Goal: Task Accomplishment & Management: Manage account settings

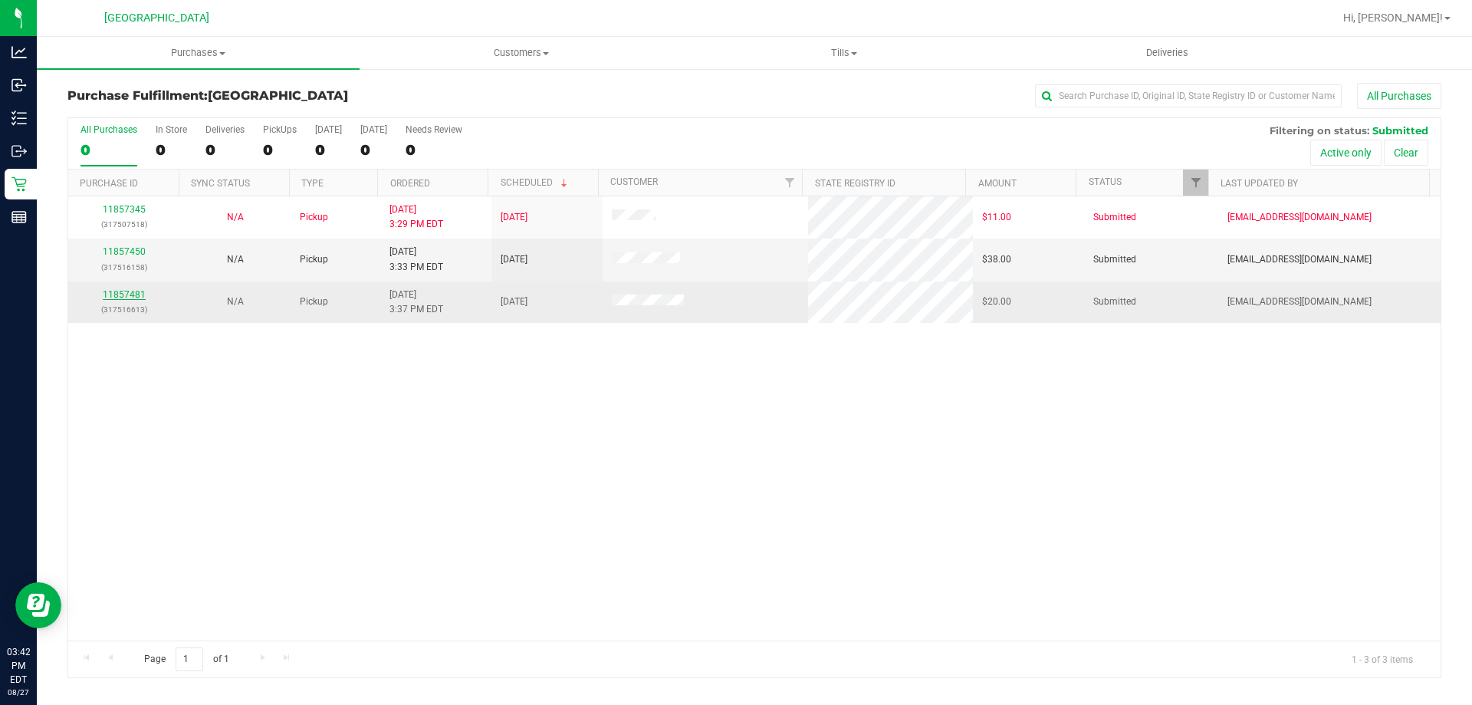
click at [126, 291] on link "11857481" at bounding box center [124, 294] width 43 height 11
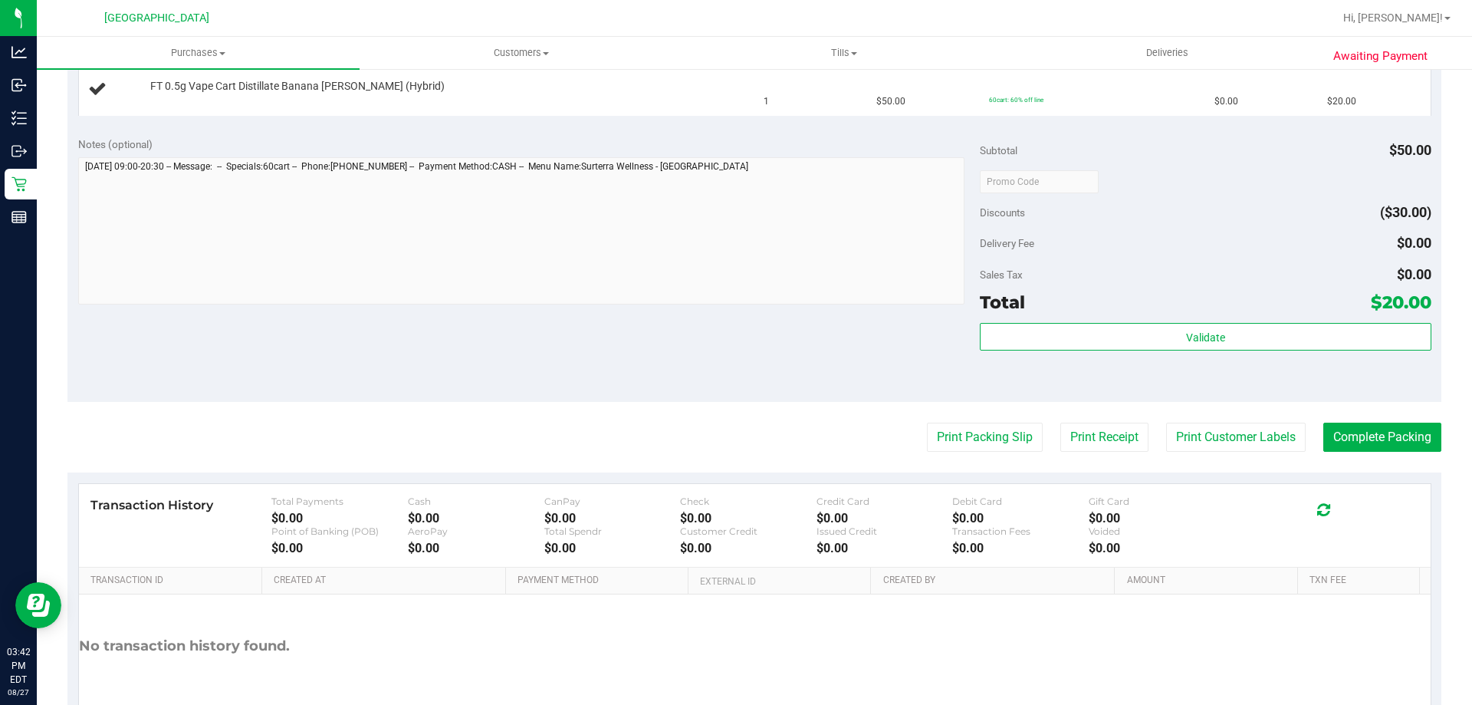
scroll to position [432, 0]
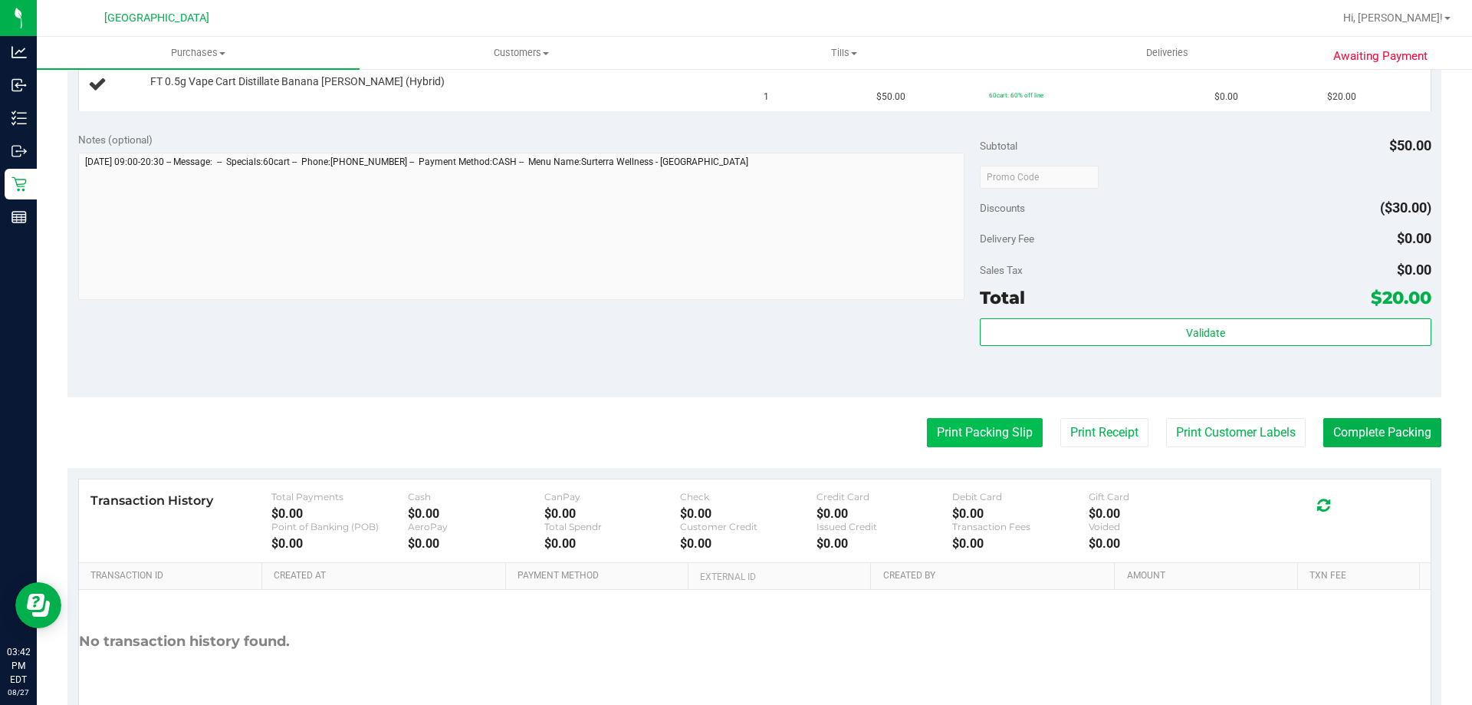
click at [961, 432] on button "Print Packing Slip" at bounding box center [985, 432] width 116 height 29
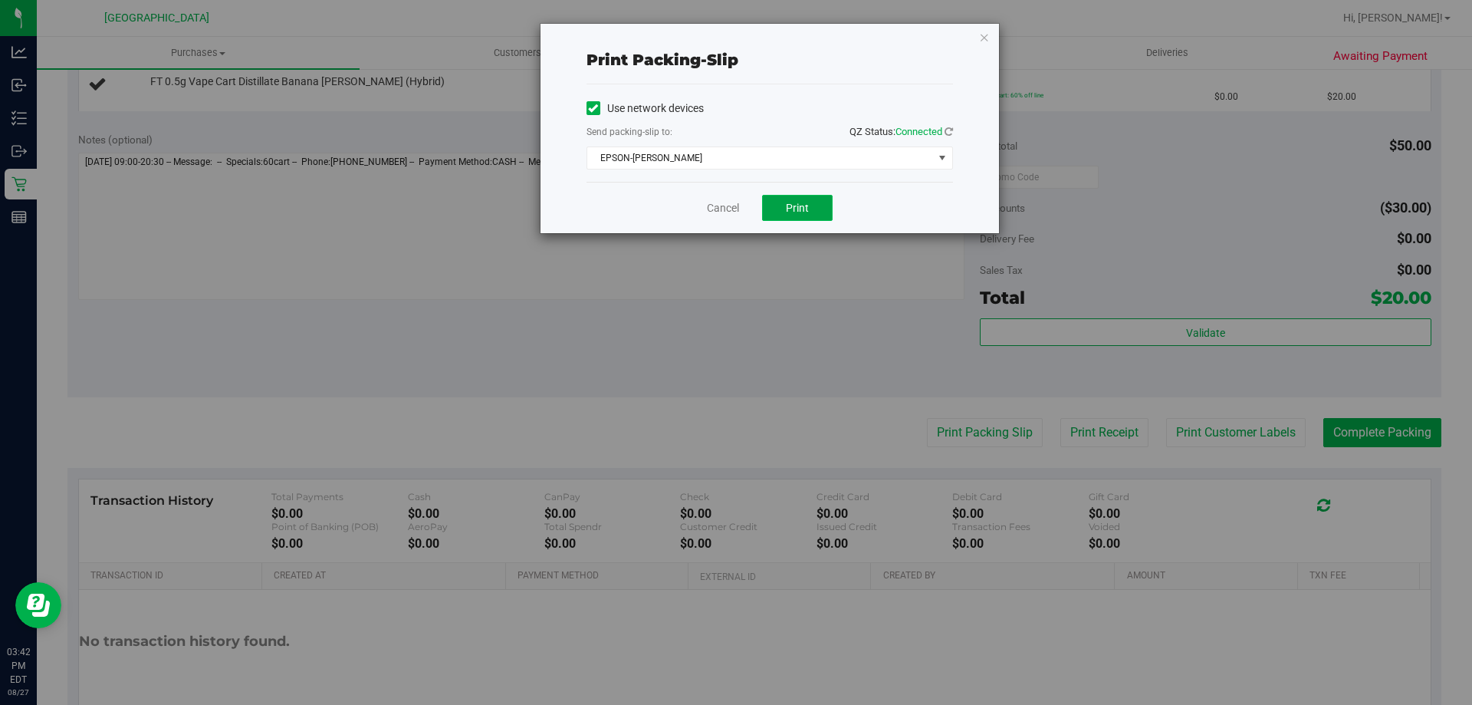
click at [795, 210] on span "Print" at bounding box center [797, 208] width 23 height 12
click at [712, 211] on link "Cancel" at bounding box center [723, 208] width 32 height 16
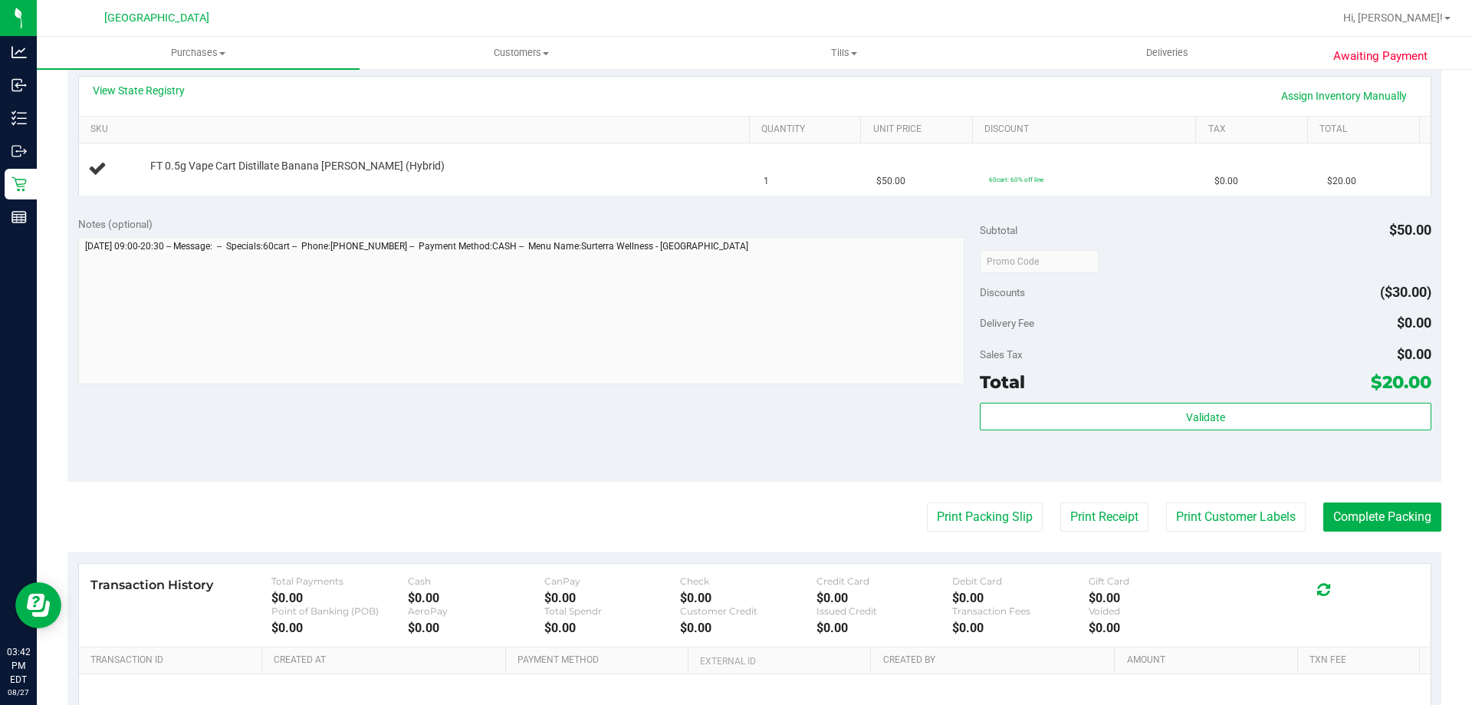
scroll to position [346, 0]
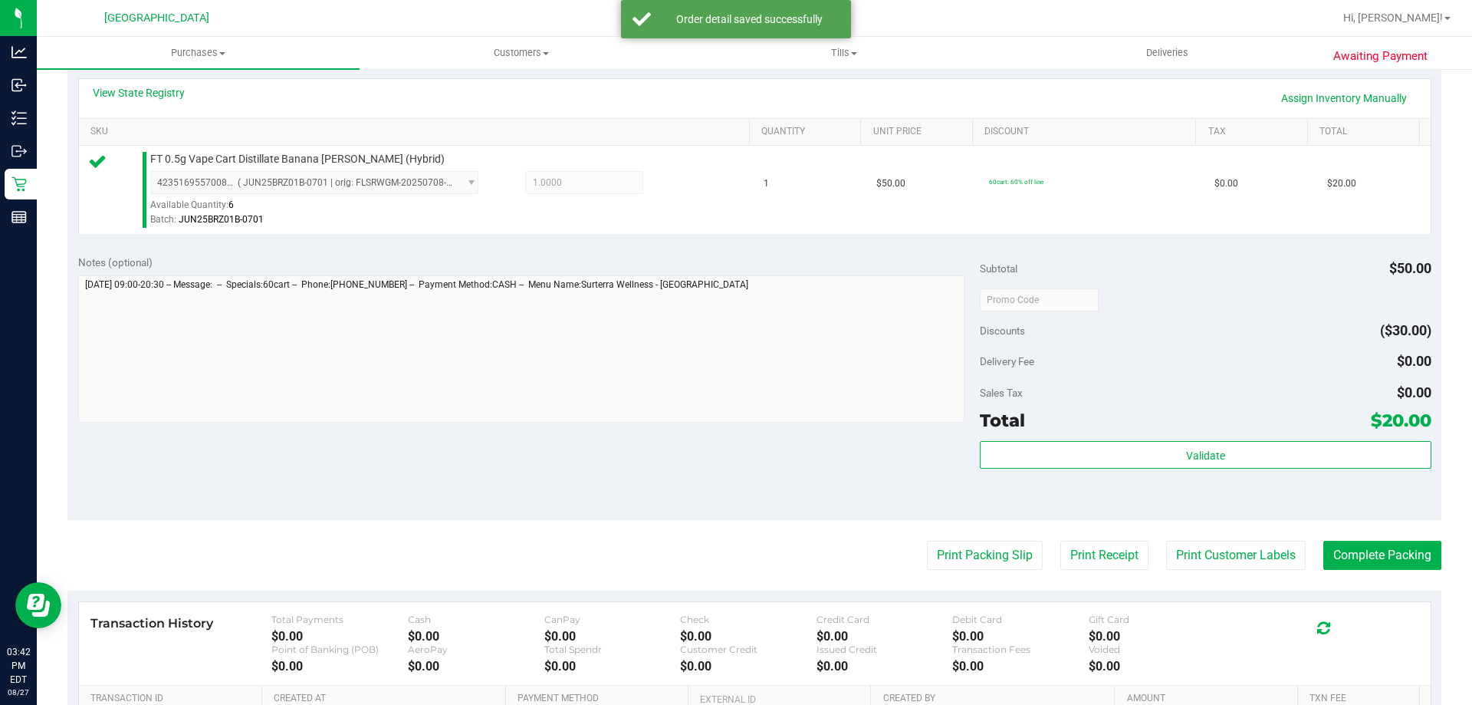
click at [1182, 483] on div "Validate" at bounding box center [1205, 475] width 451 height 69
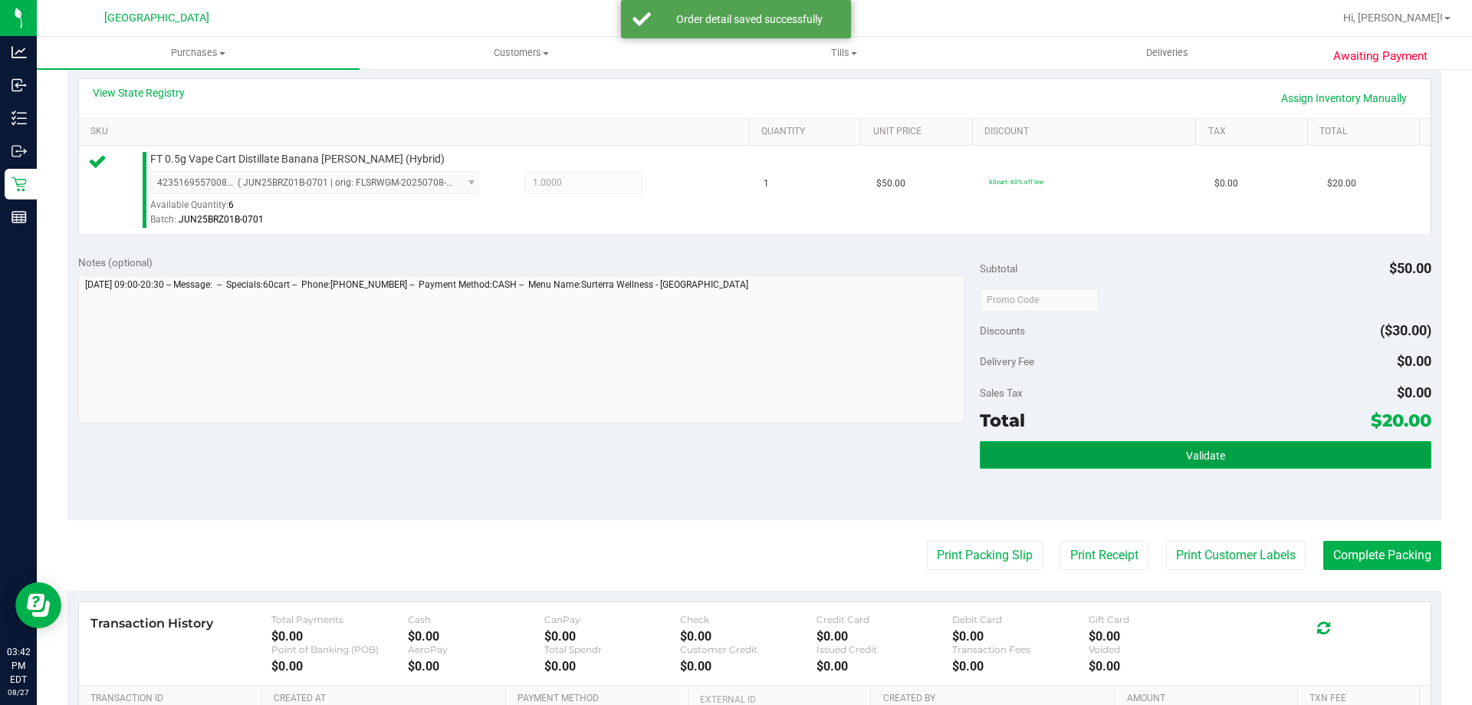
click at [1187, 462] on button "Validate" at bounding box center [1205, 455] width 451 height 28
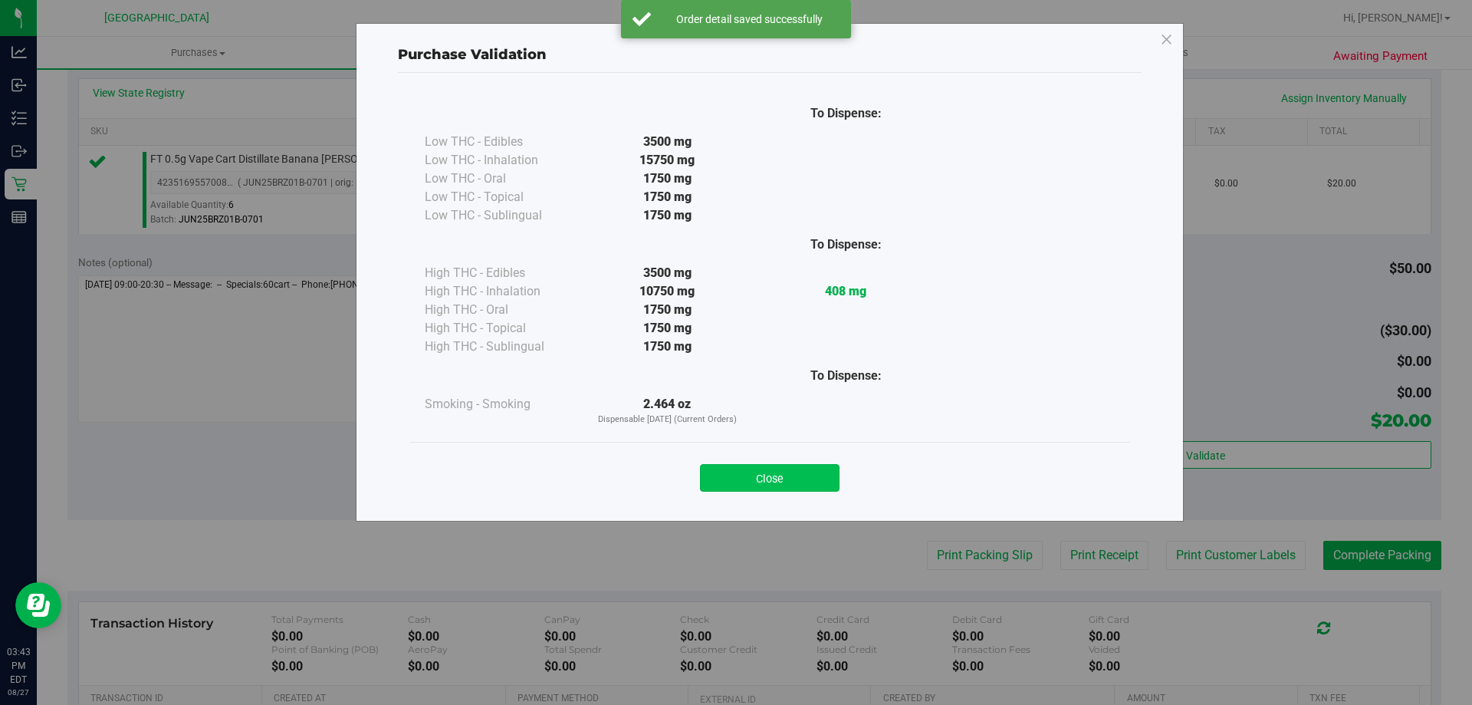
click at [724, 481] on button "Close" at bounding box center [770, 478] width 140 height 28
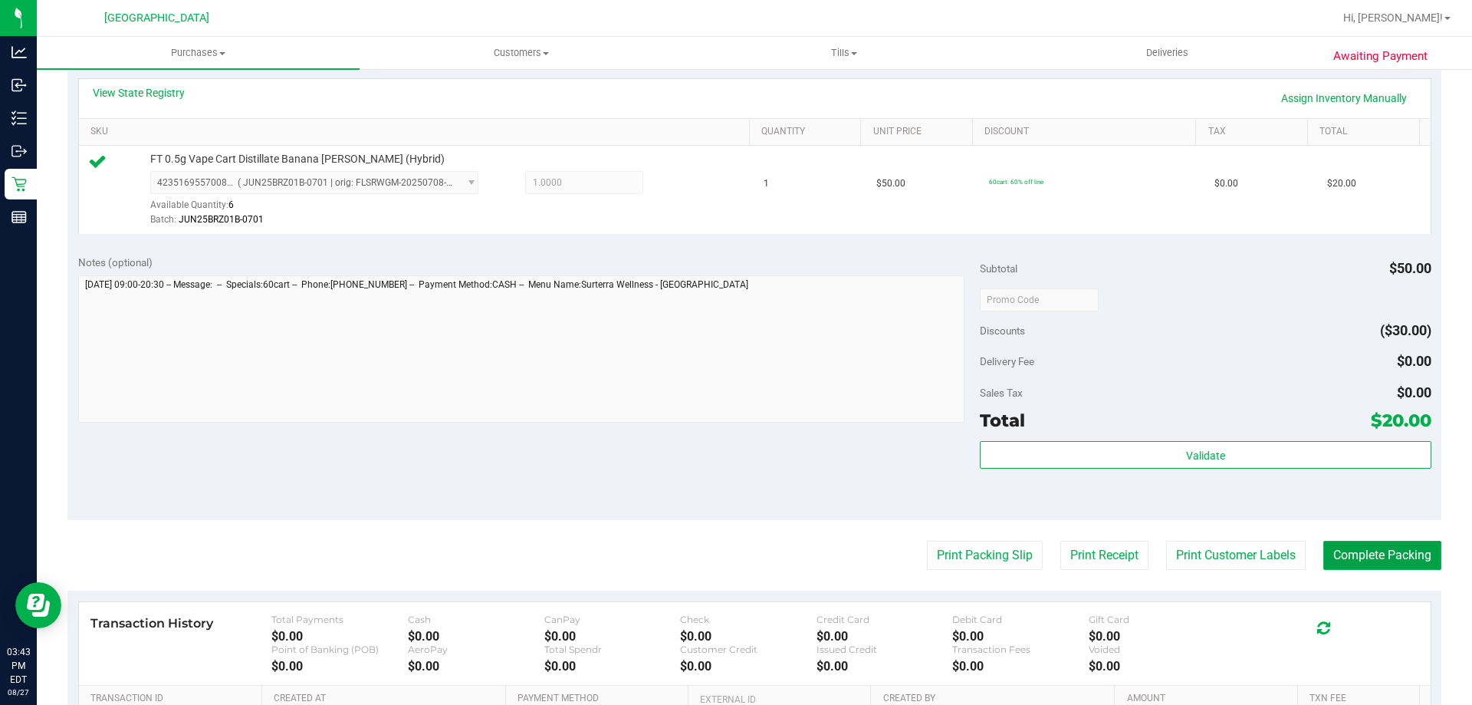
click at [1355, 561] on button "Complete Packing" at bounding box center [1382, 554] width 118 height 29
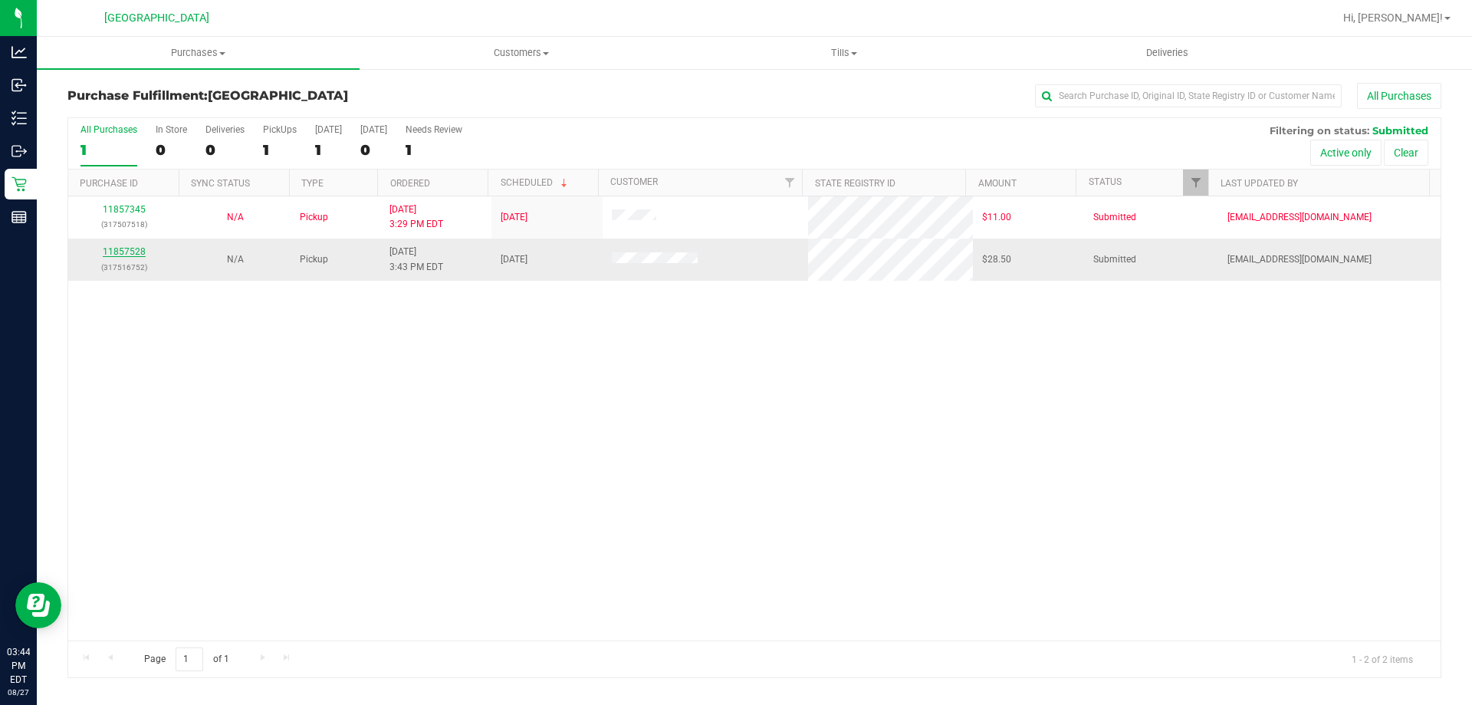
click at [122, 255] on link "11857528" at bounding box center [124, 251] width 43 height 11
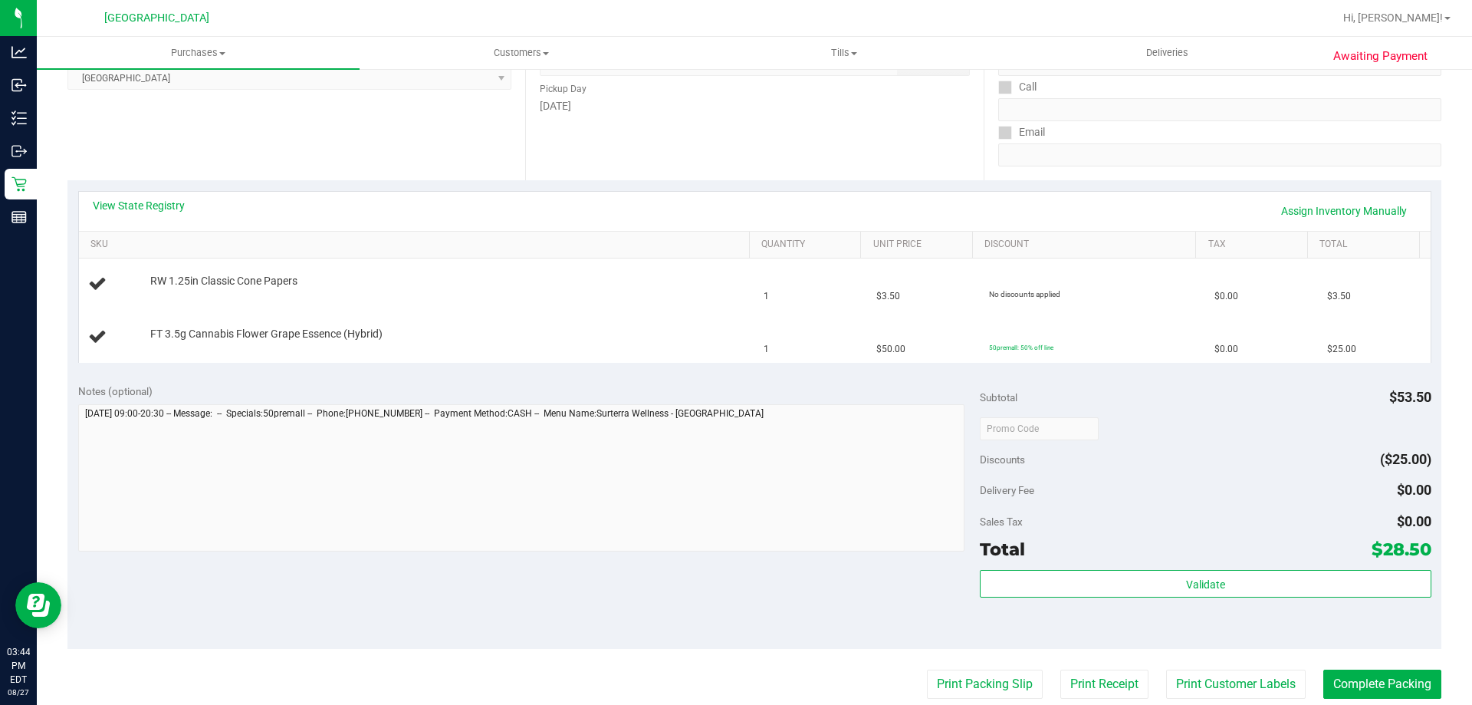
scroll to position [488, 0]
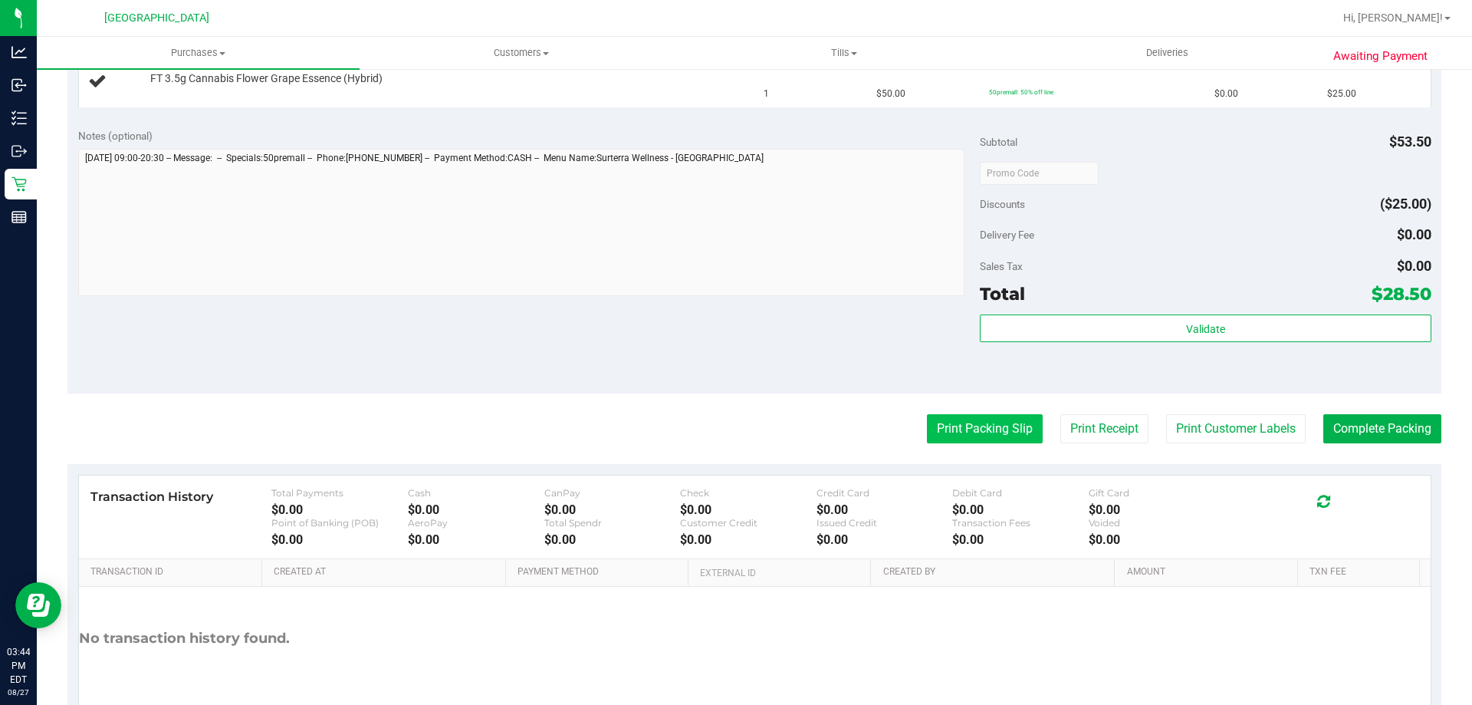
click at [987, 432] on button "Print Packing Slip" at bounding box center [985, 428] width 116 height 29
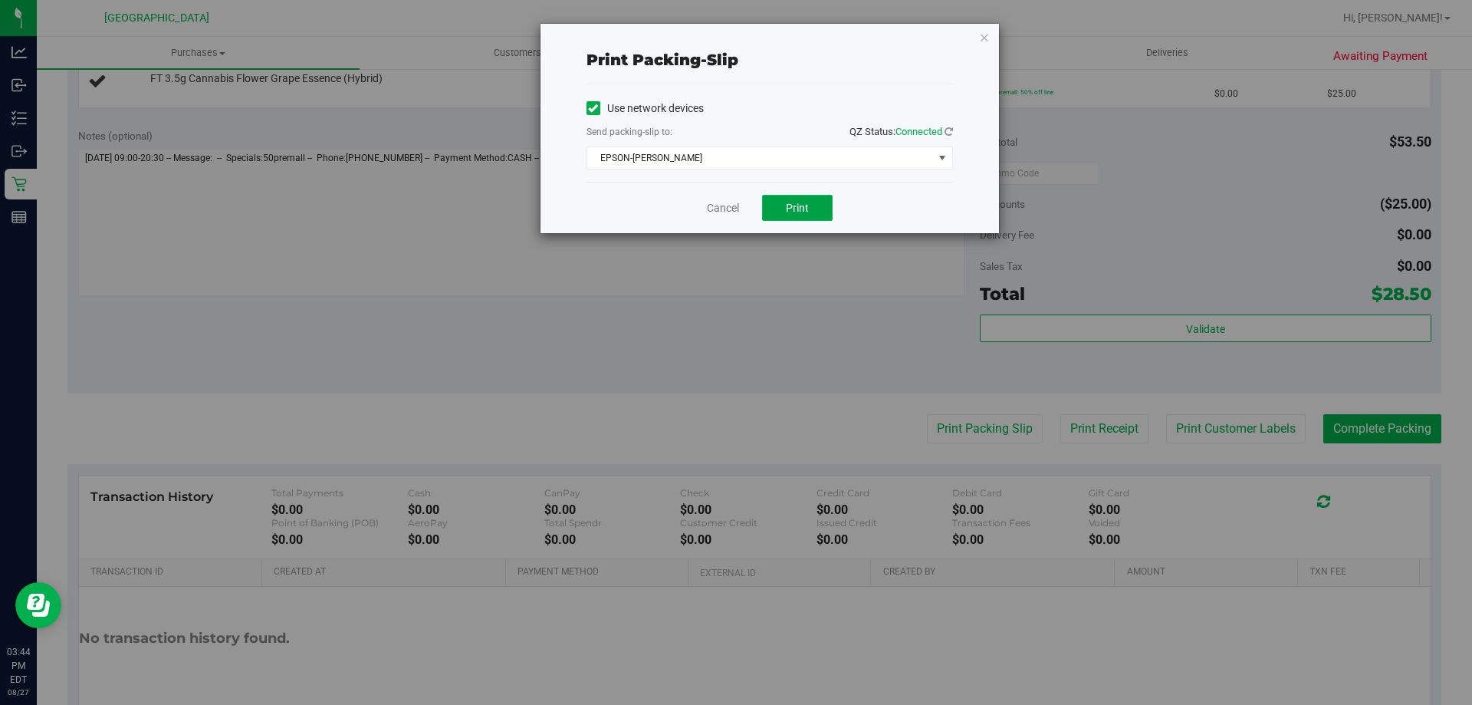
click at [781, 202] on button "Print" at bounding box center [797, 208] width 71 height 26
click at [739, 204] on link "Cancel" at bounding box center [723, 208] width 32 height 16
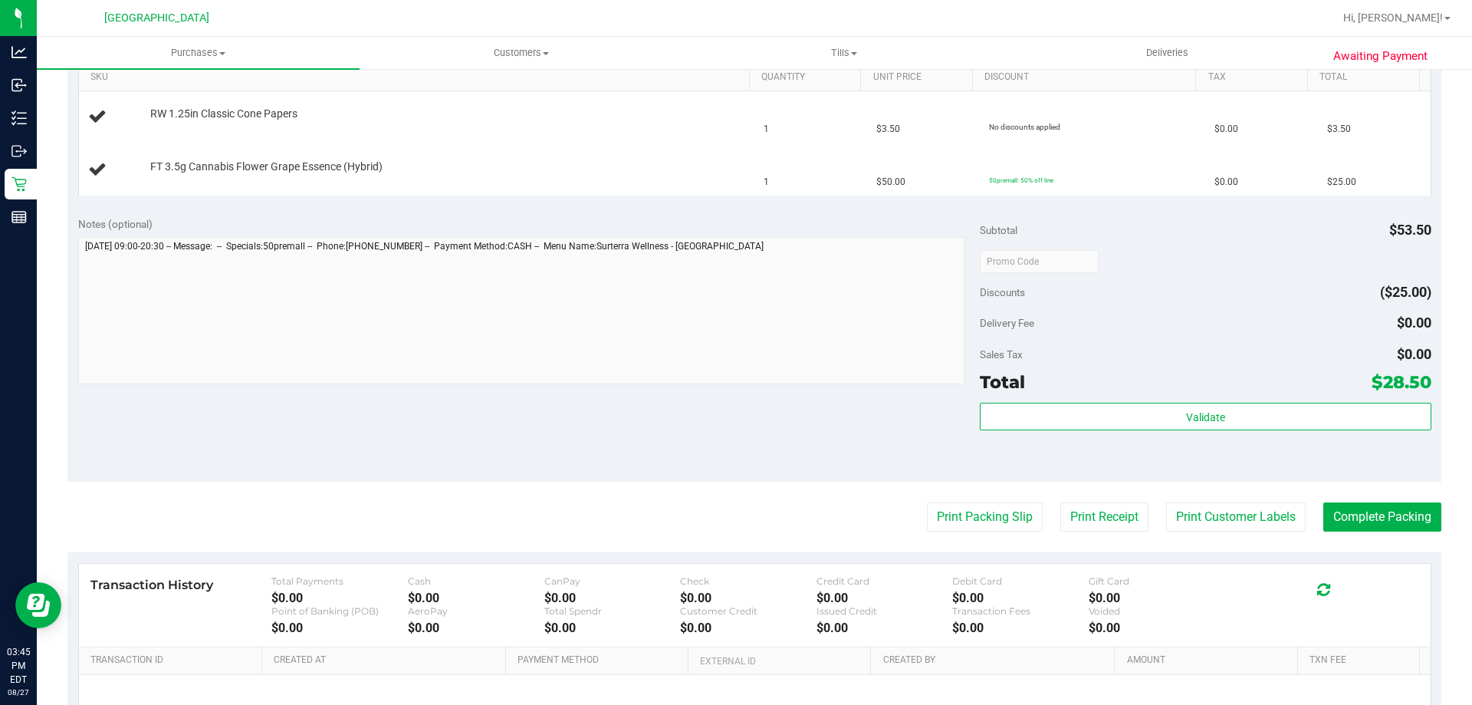
scroll to position [394, 0]
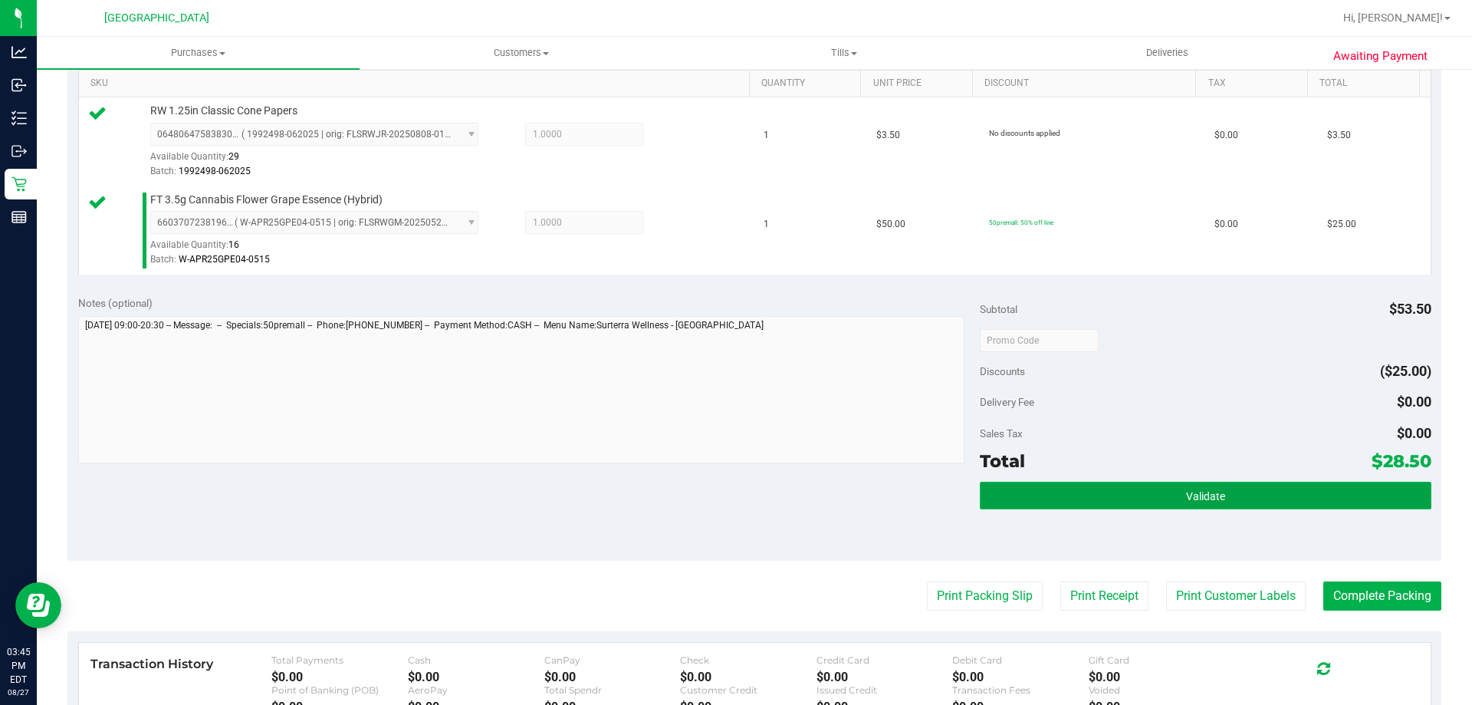
click at [1132, 505] on button "Validate" at bounding box center [1205, 495] width 451 height 28
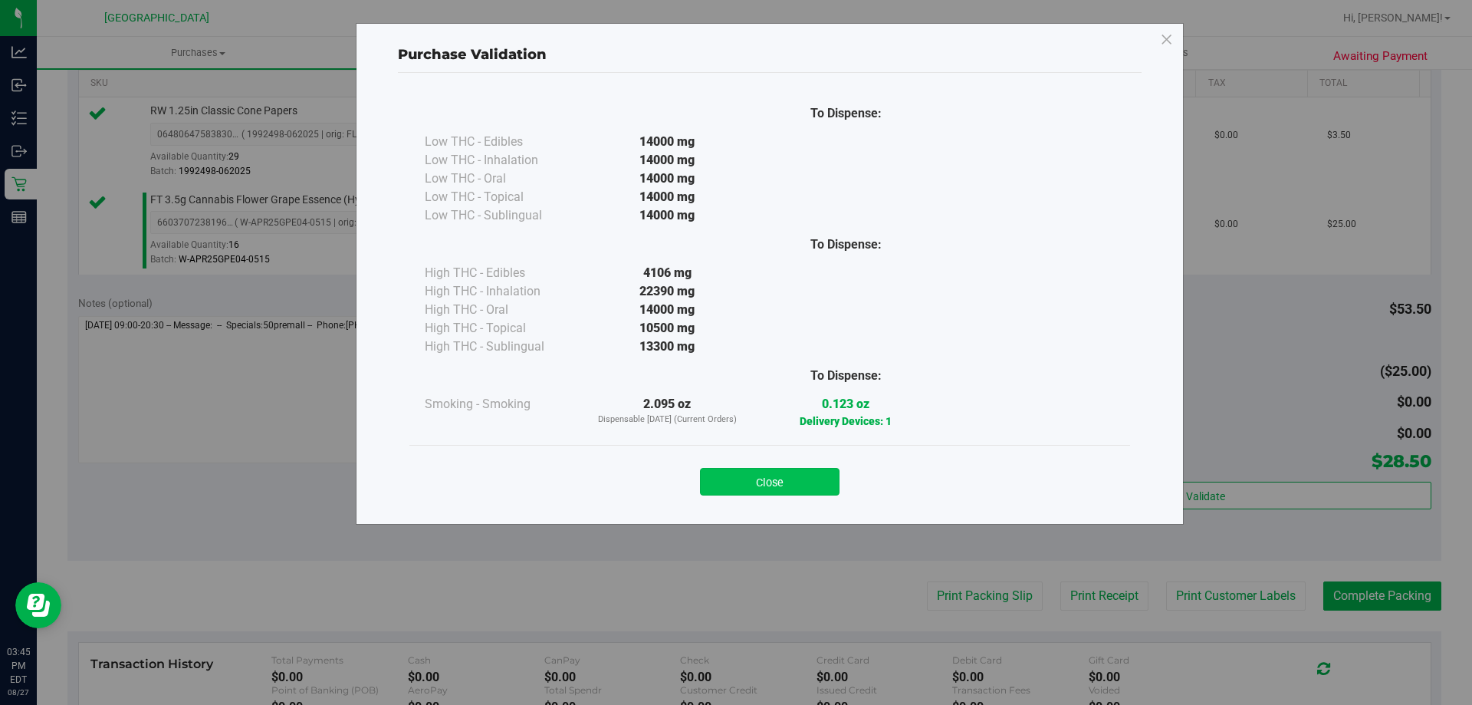
click at [767, 486] on button "Close" at bounding box center [770, 482] width 140 height 28
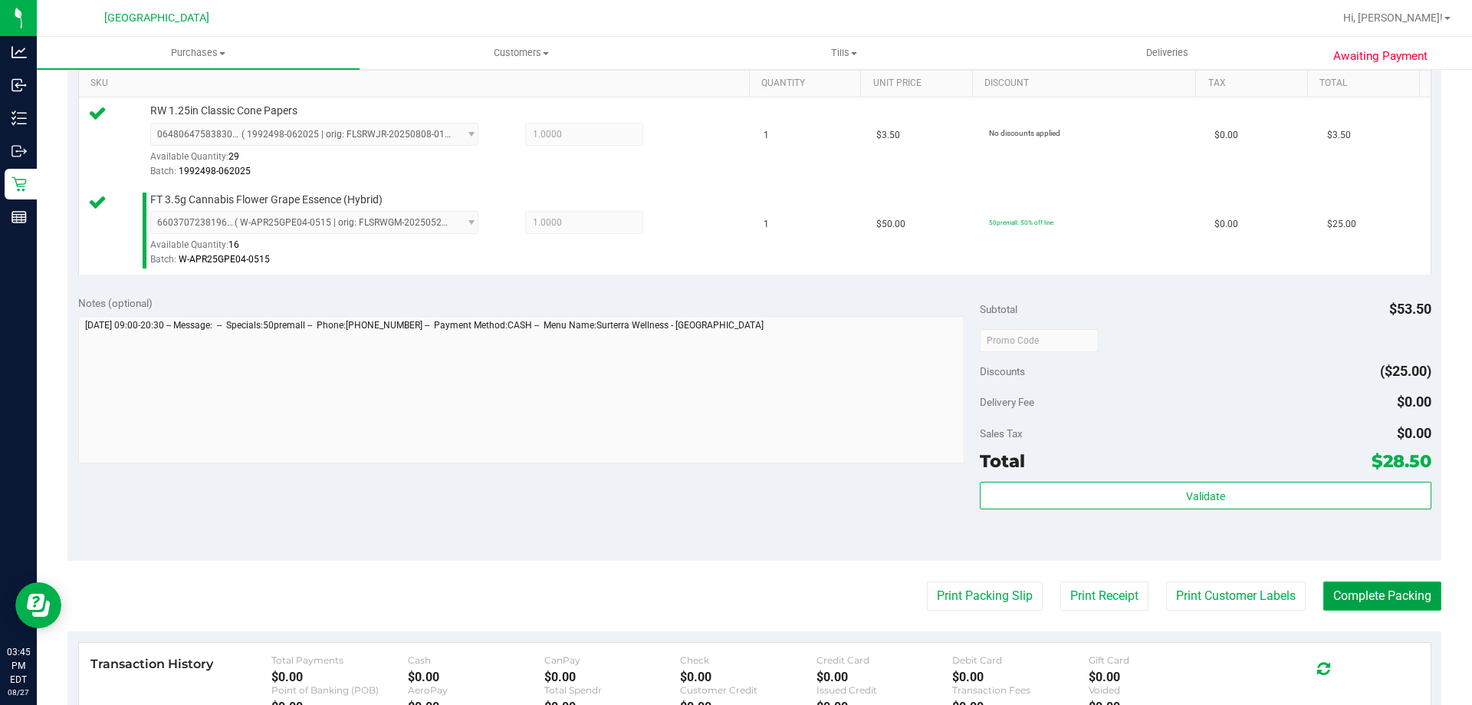
click at [1362, 591] on button "Complete Packing" at bounding box center [1382, 595] width 118 height 29
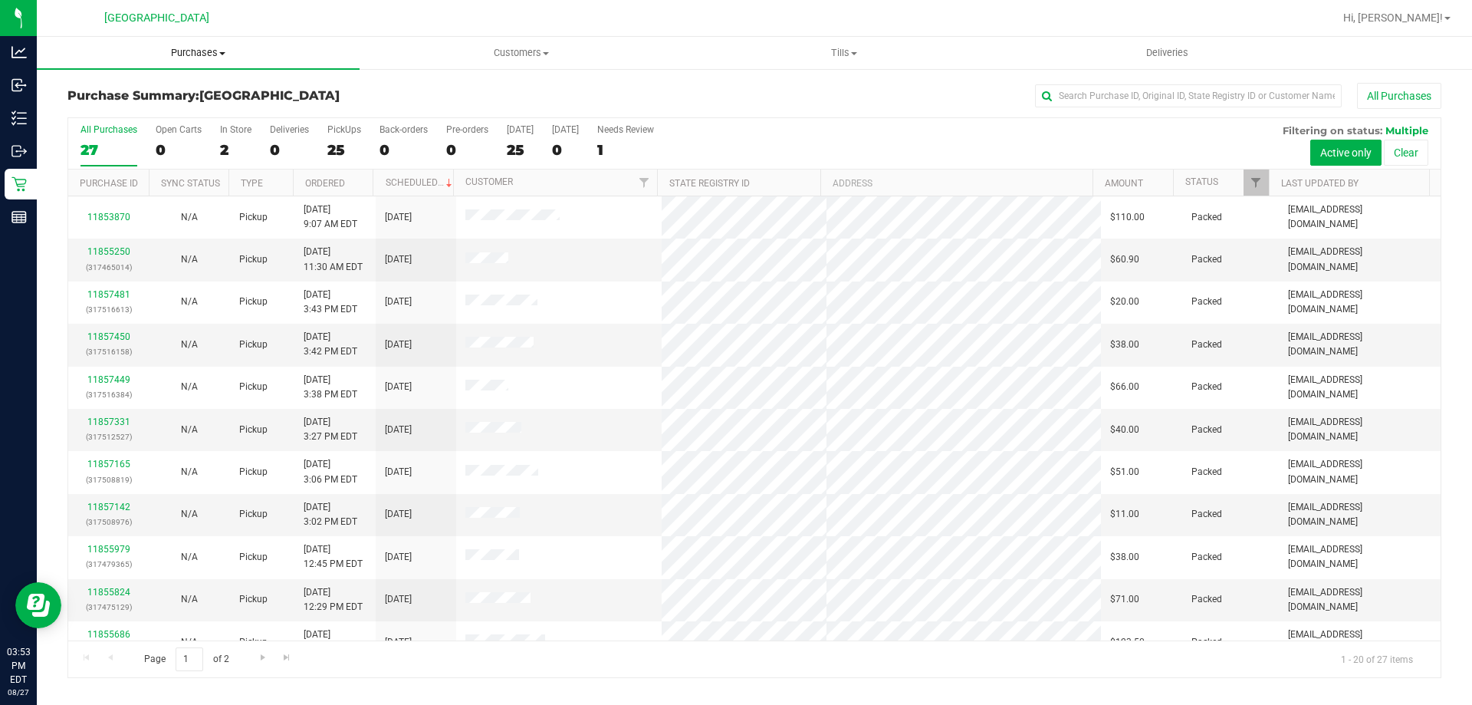
click at [179, 41] on uib-tab-heading "Purchases Summary of purchases Fulfillment All purchases" at bounding box center [198, 53] width 323 height 32
click at [116, 113] on span "Fulfillment" at bounding box center [84, 110] width 95 height 13
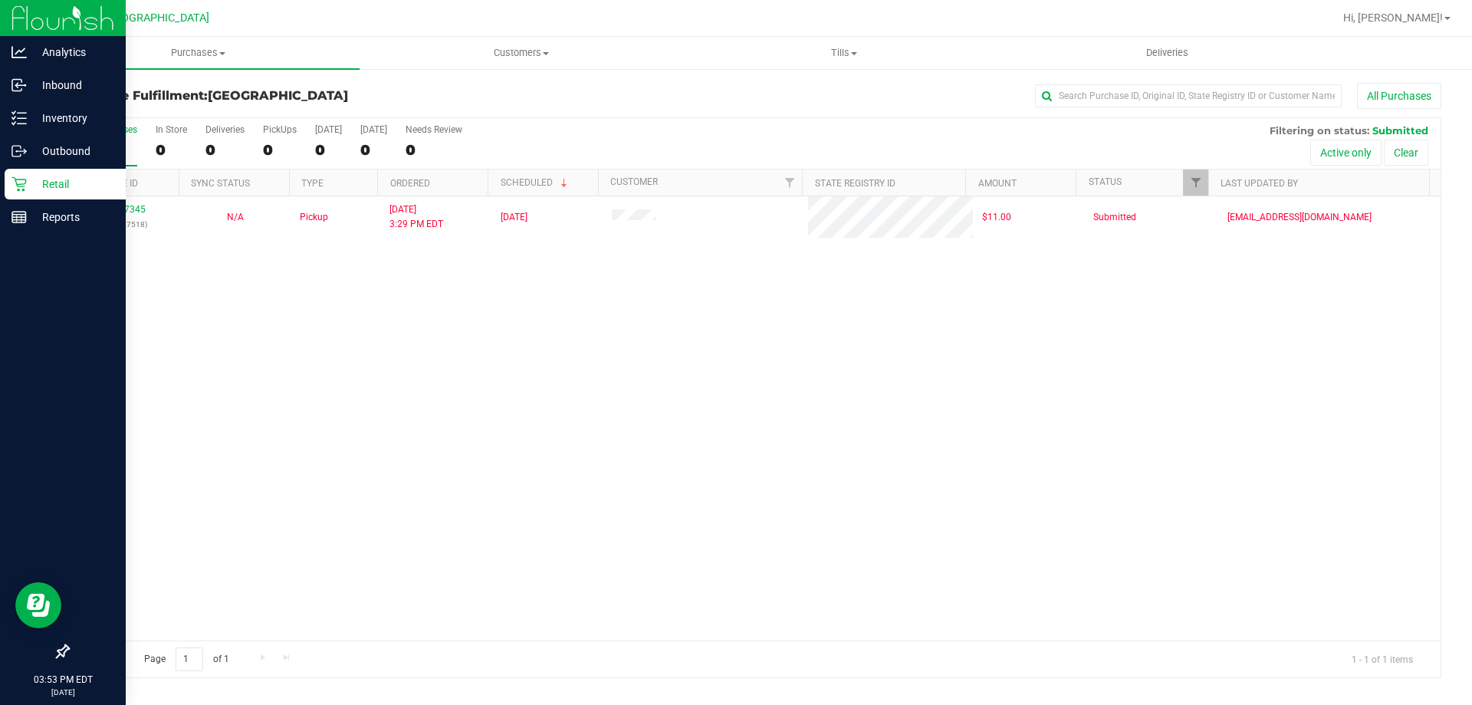
click at [54, 181] on p "Retail" at bounding box center [73, 184] width 92 height 18
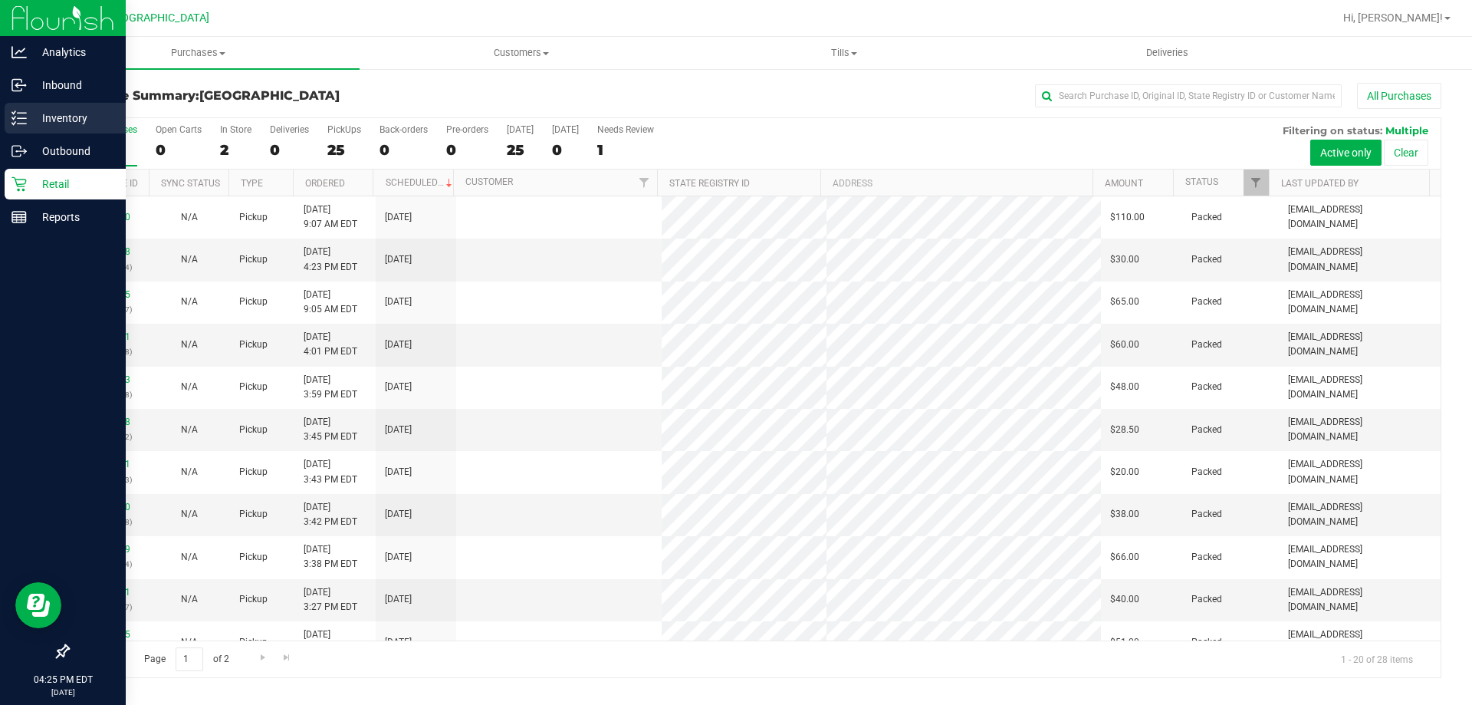
click at [25, 123] on line at bounding box center [22, 123] width 8 height 0
